Goal: Information Seeking & Learning: Check status

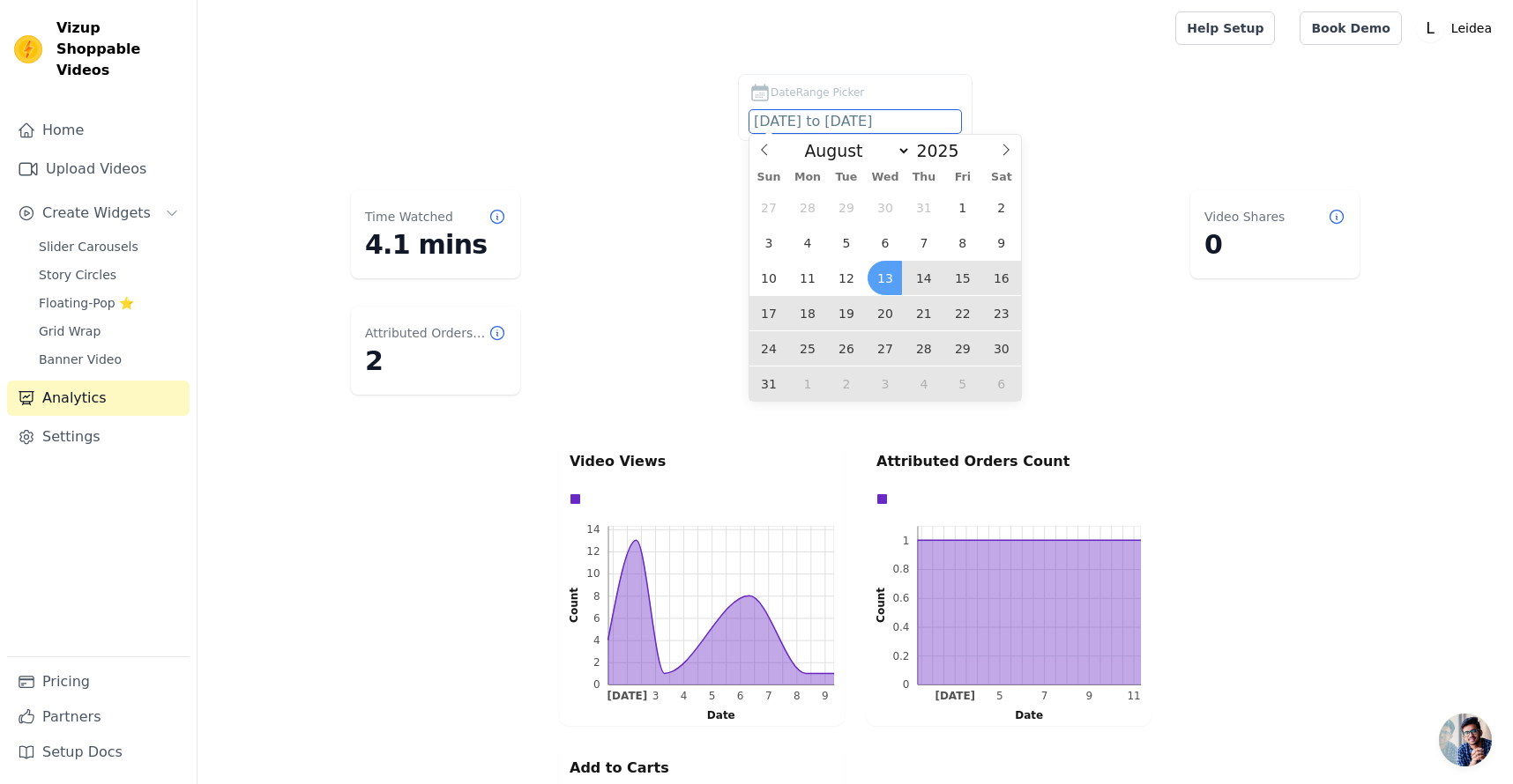
click at [837, 119] on input "[DATE] to [DATE]" at bounding box center [855, 122] width 212 height 23
click at [838, 281] on span "12" at bounding box center [846, 278] width 35 height 35
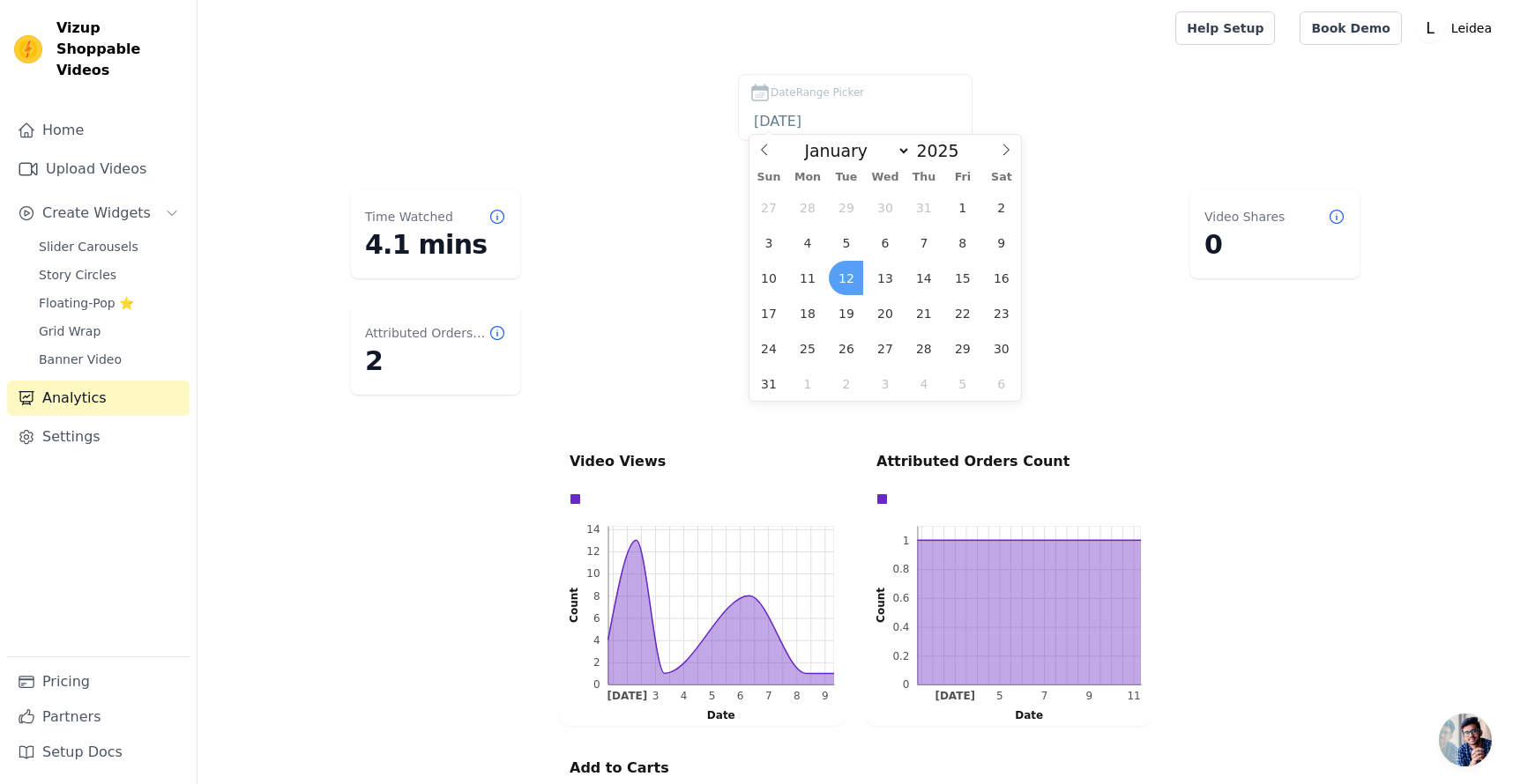
click at [840, 281] on span "12" at bounding box center [846, 278] width 35 height 35
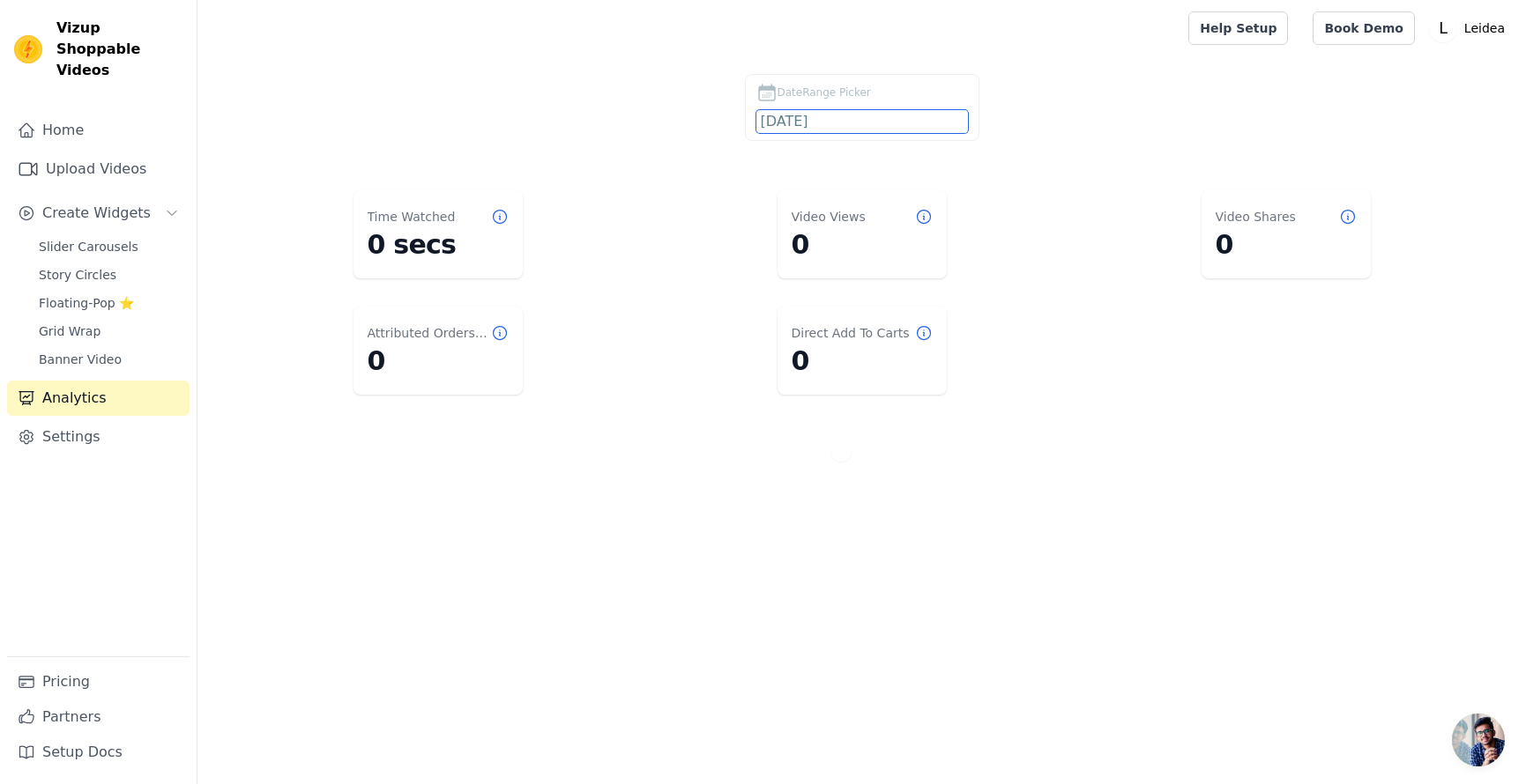
click at [873, 118] on input "2025-08-12" at bounding box center [862, 122] width 212 height 23
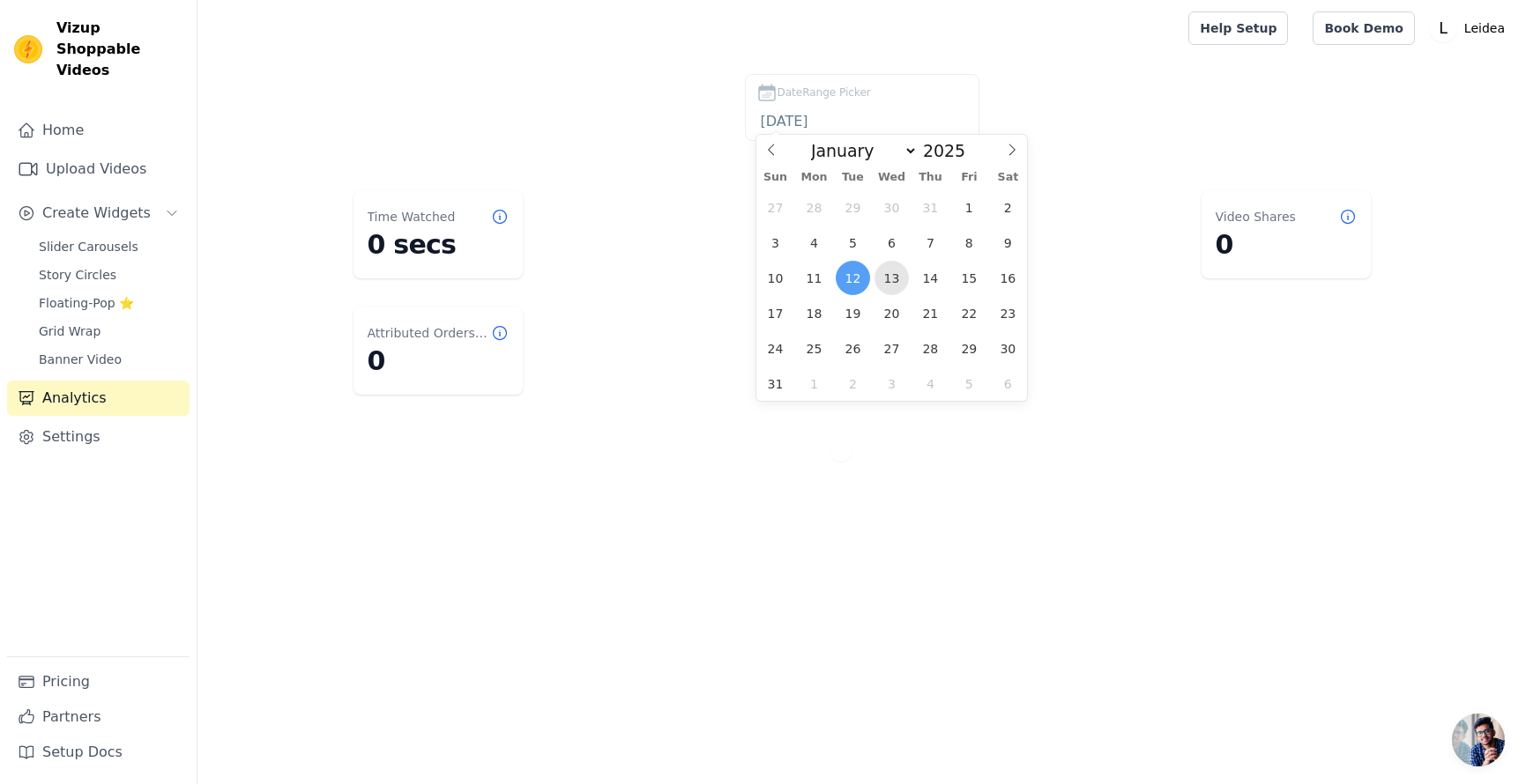
click at [882, 276] on span "13" at bounding box center [892, 278] width 35 height 35
type input "2025-08-13"
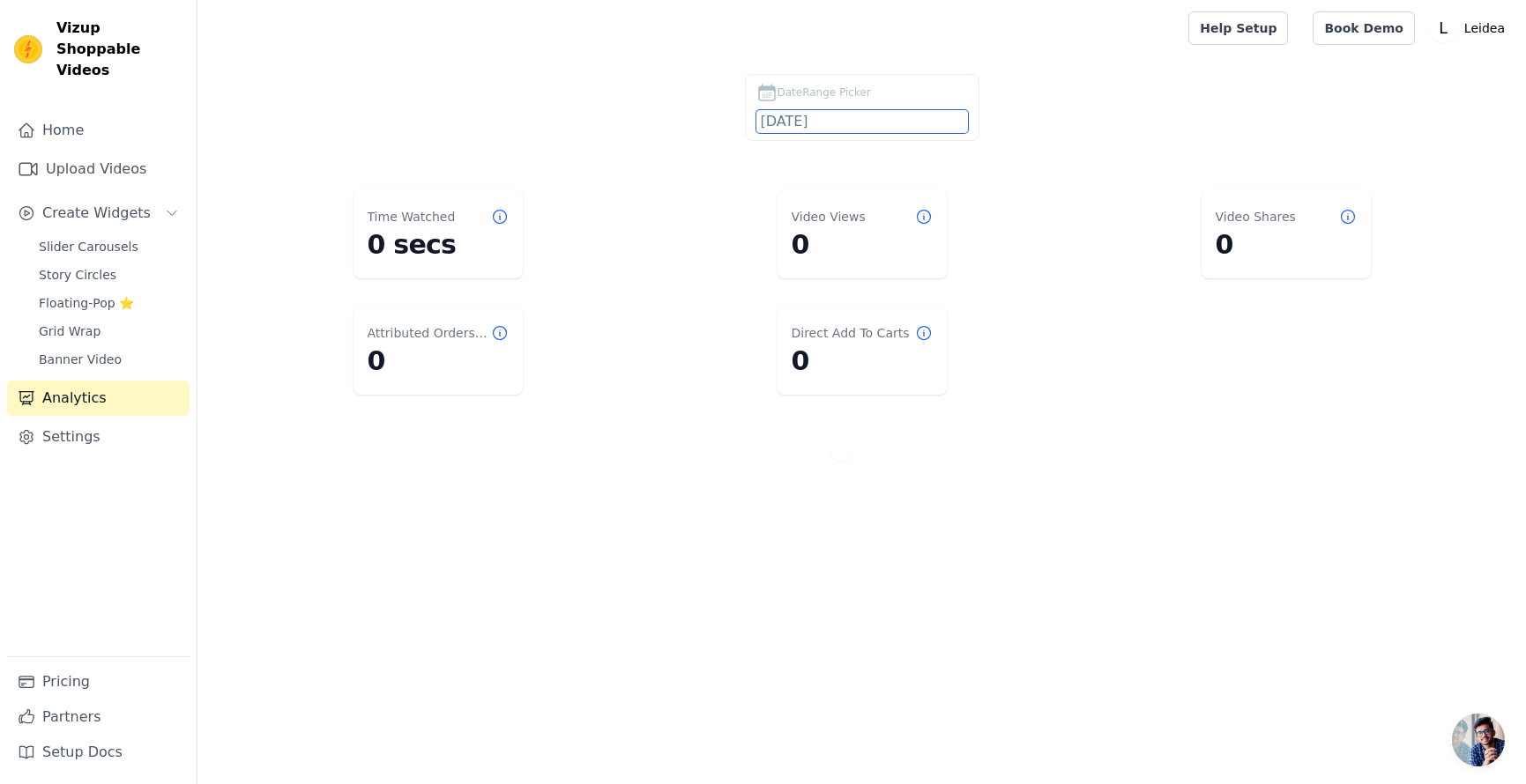
click at [810, 122] on input "2025-08-13" at bounding box center [862, 122] width 212 height 23
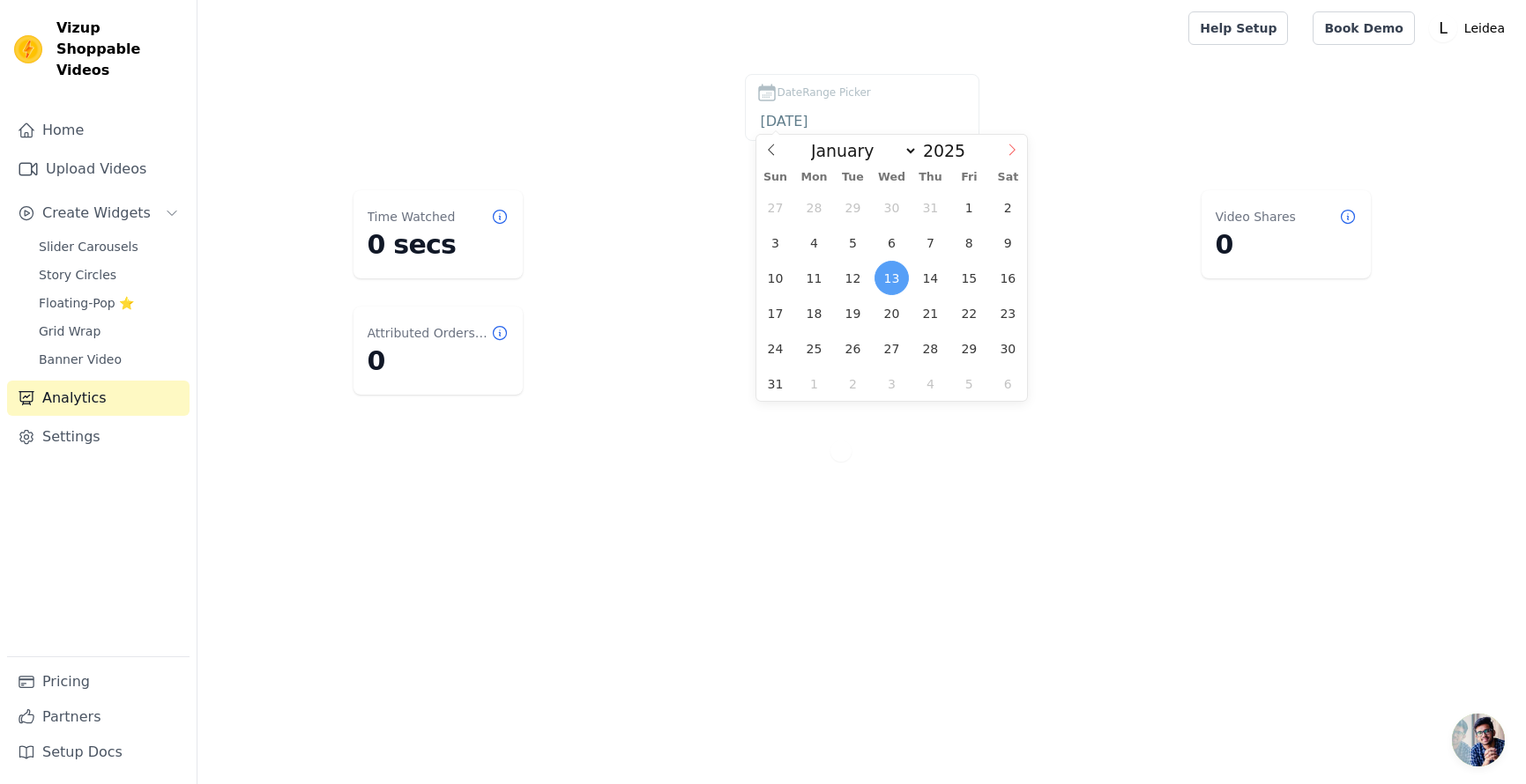
click at [1016, 146] on icon at bounding box center [1012, 150] width 13 height 13
select select "8"
click at [963, 246] on span "12" at bounding box center [970, 243] width 35 height 35
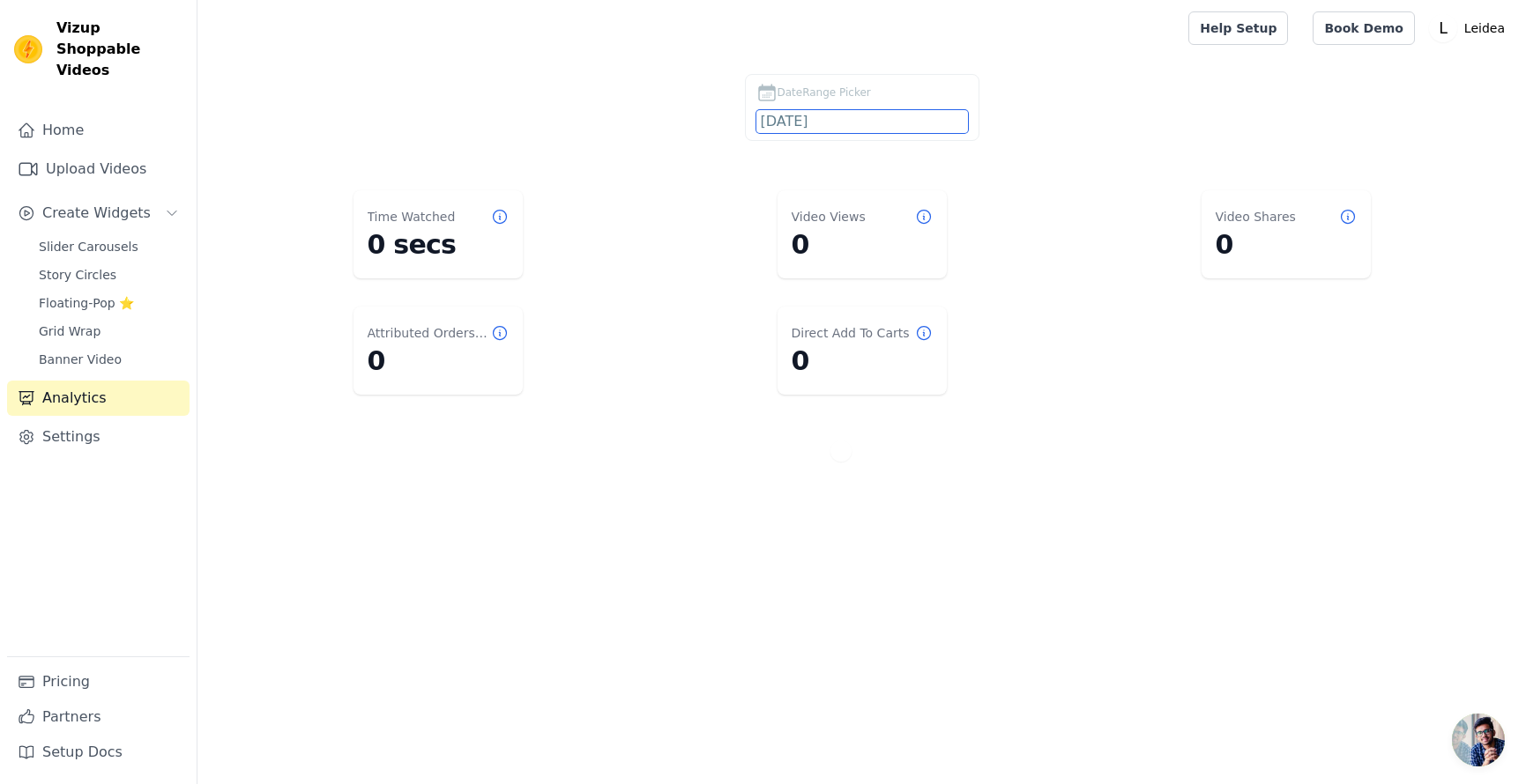
click at [803, 124] on input "2025-09-12" at bounding box center [862, 122] width 212 height 23
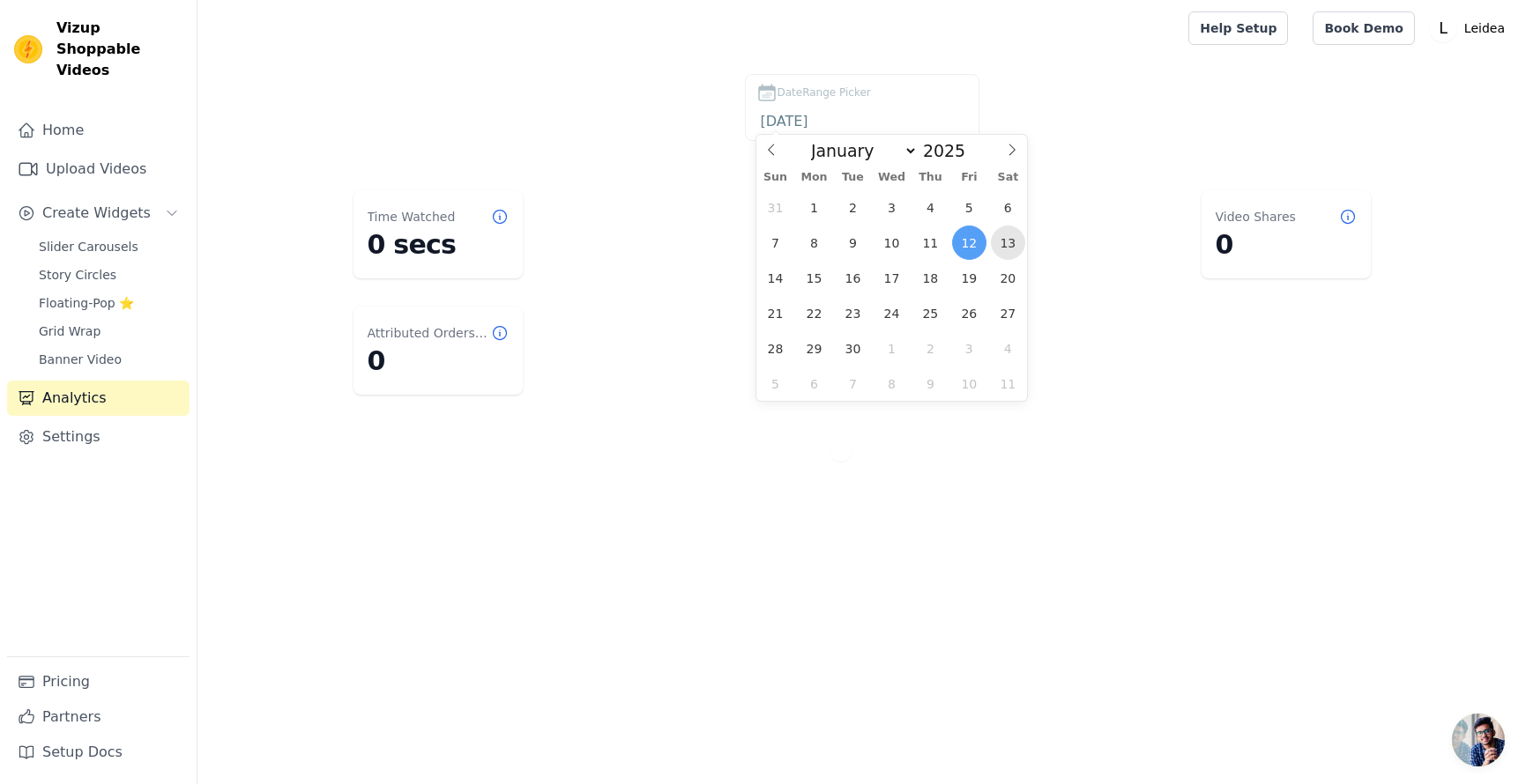
click at [1007, 245] on span "13" at bounding box center [1009, 243] width 35 height 35
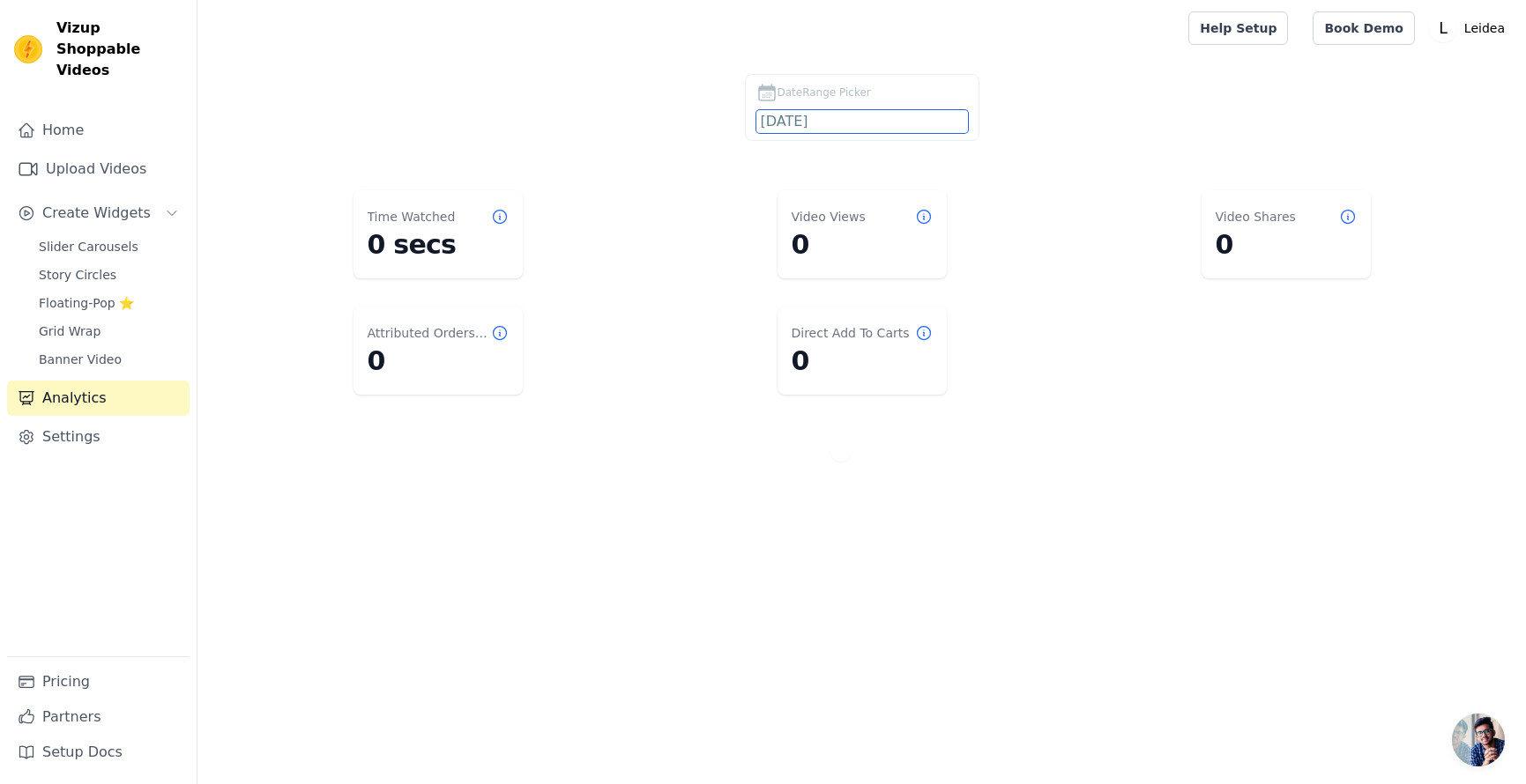
click at [811, 124] on input "2025-09-13" at bounding box center [862, 122] width 212 height 23
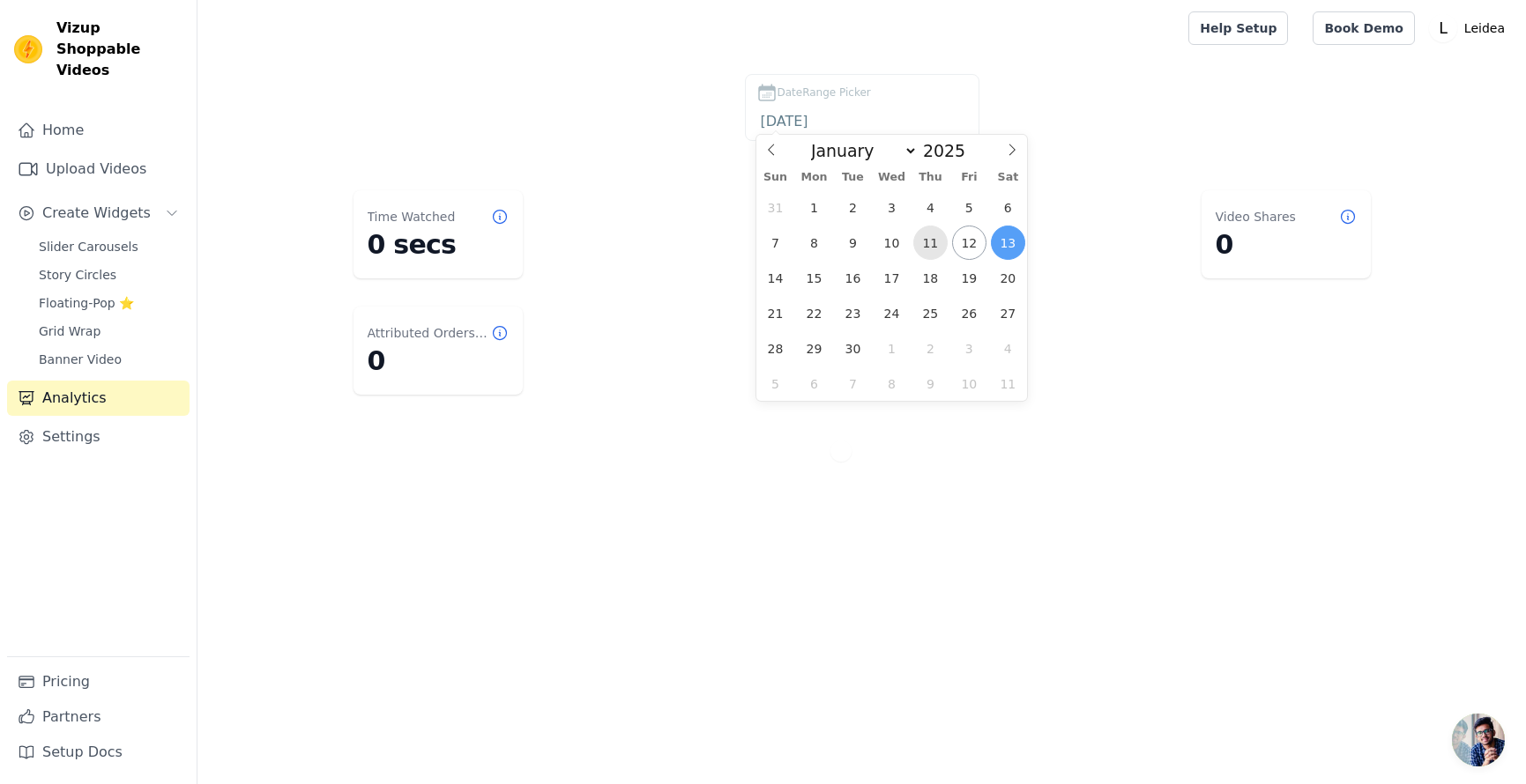
click at [933, 239] on span "11" at bounding box center [931, 243] width 35 height 35
type input "2025-09-11"
click at [933, 239] on span "11" at bounding box center [931, 243] width 35 height 35
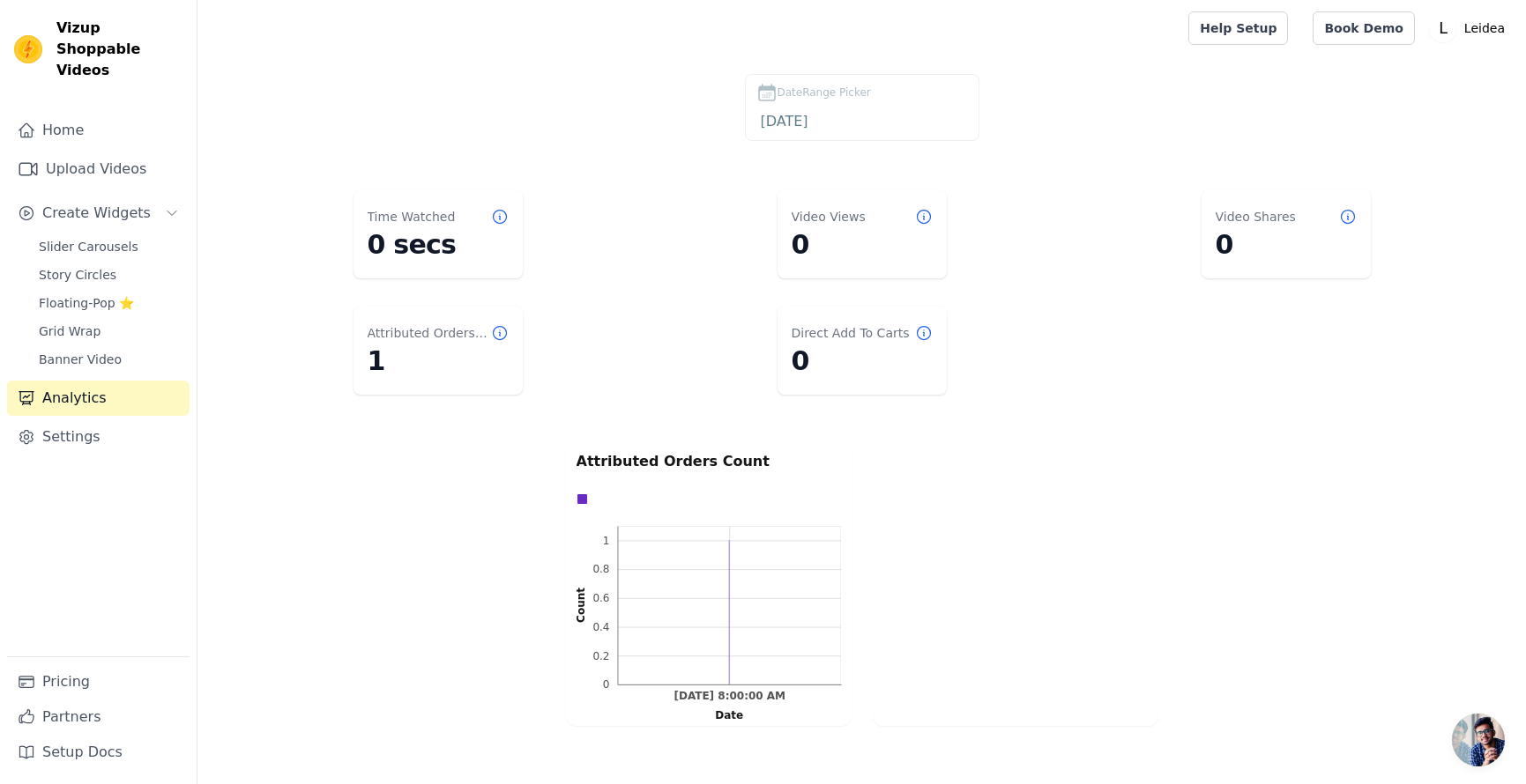
click at [494, 333] on icon at bounding box center [500, 334] width 17 height 17
click at [112, 381] on link "Analytics" at bounding box center [98, 398] width 183 height 35
